Goal: Navigation & Orientation: Find specific page/section

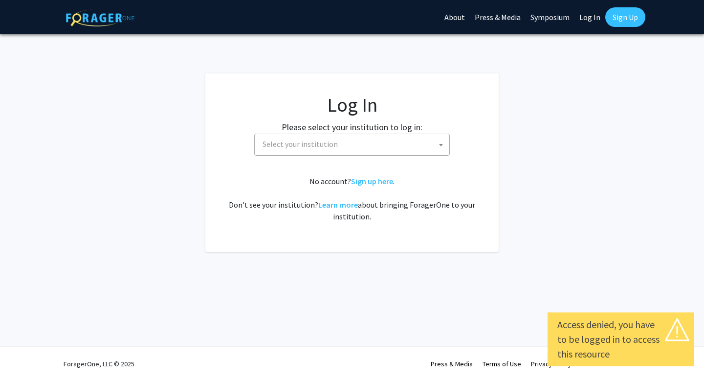
select select
click at [387, 148] on span "Select your institution" at bounding box center [354, 144] width 191 height 20
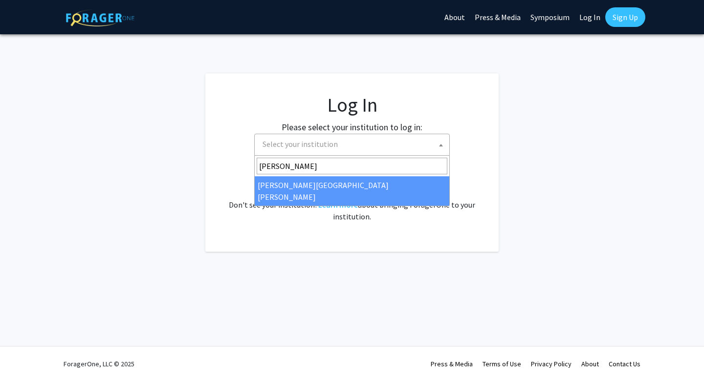
type input "john"
select select "1"
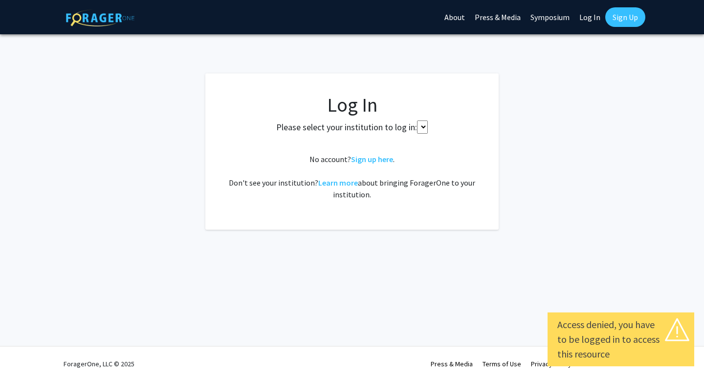
select select
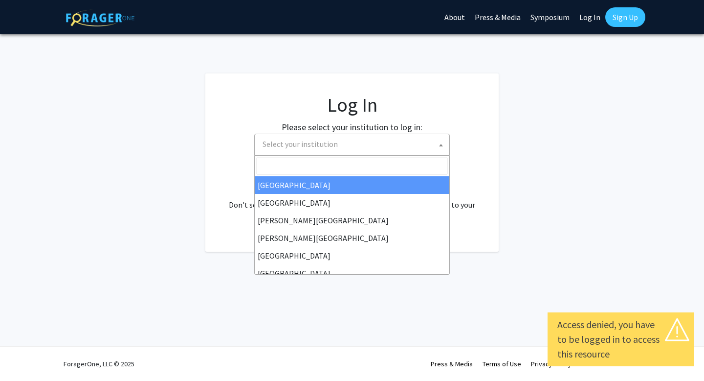
click at [389, 152] on span "Select your institution" at bounding box center [354, 144] width 191 height 20
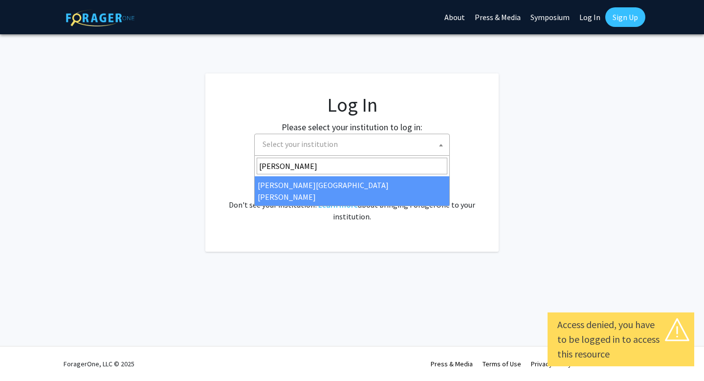
type input "john"
select select "1"
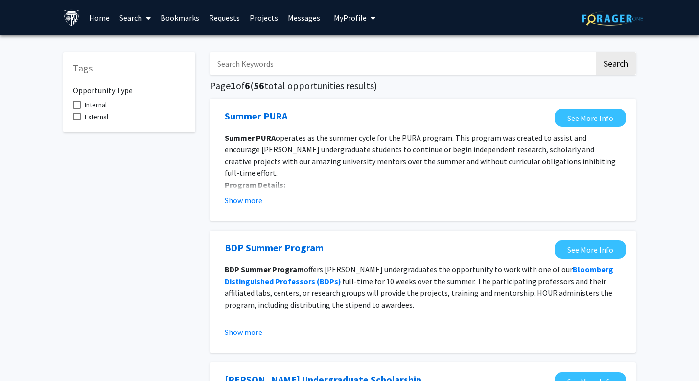
click at [325, 69] on input "Search Keywords" at bounding box center [402, 63] width 384 height 23
click at [260, 17] on link "Projects" at bounding box center [264, 17] width 38 height 34
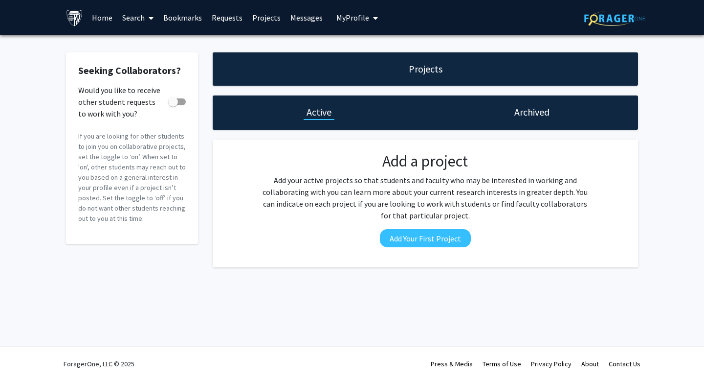
click at [305, 21] on link "Messages" at bounding box center [307, 17] width 42 height 34
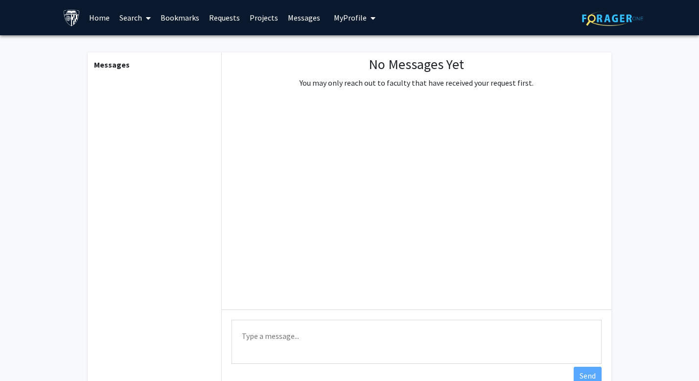
click at [96, 26] on link "Home" at bounding box center [99, 17] width 30 height 34
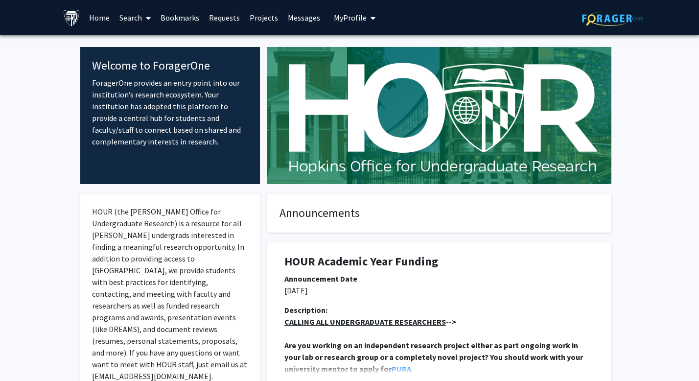
click at [131, 20] on link "Search" at bounding box center [134, 17] width 41 height 34
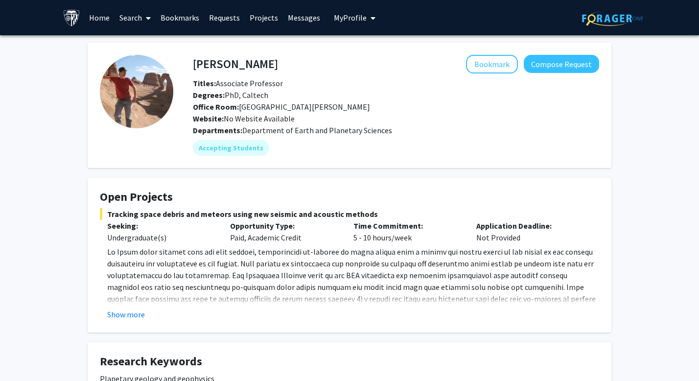
click at [150, 200] on h4 "Open Projects" at bounding box center [349, 197] width 499 height 14
click at [135, 23] on link "Search" at bounding box center [134, 17] width 41 height 34
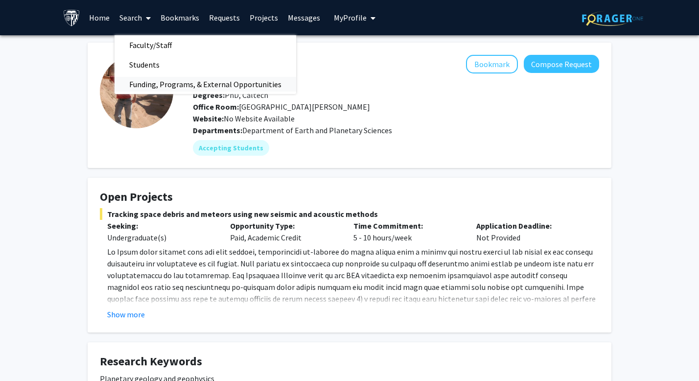
click at [143, 89] on span "Funding, Programs, & External Opportunities" at bounding box center [205, 84] width 182 height 20
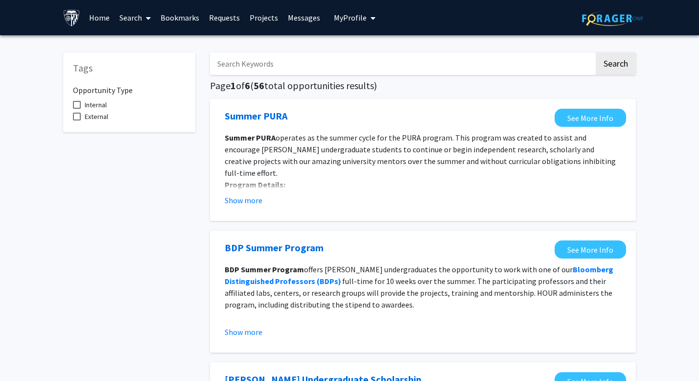
click at [221, 16] on link "Requests" at bounding box center [224, 17] width 41 height 34
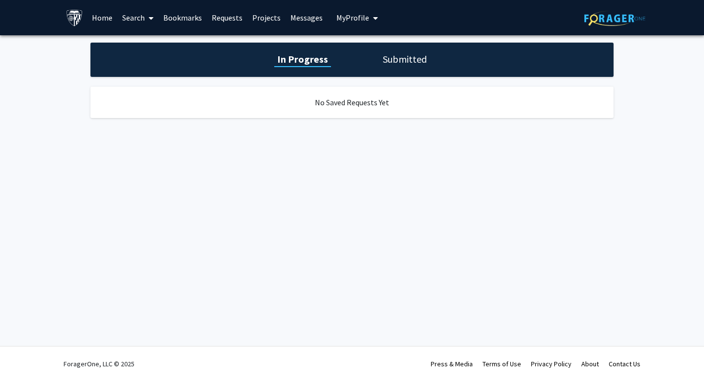
click at [261, 12] on link "Projects" at bounding box center [267, 17] width 38 height 34
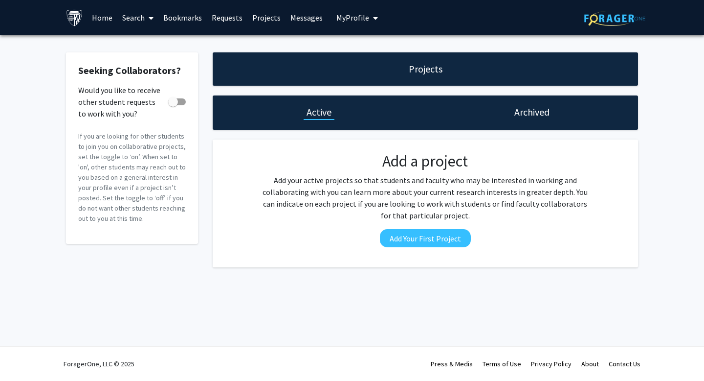
click at [188, 18] on link "Bookmarks" at bounding box center [183, 17] width 48 height 34
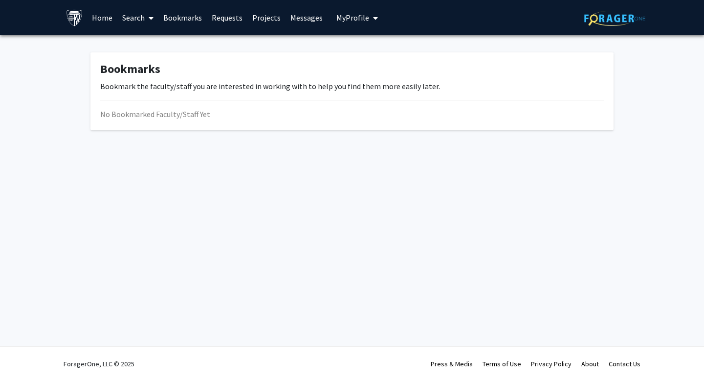
click at [225, 17] on link "Requests" at bounding box center [227, 17] width 41 height 34
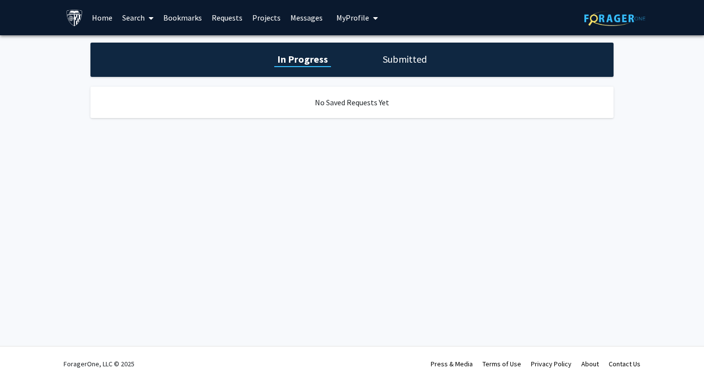
click at [263, 15] on link "Projects" at bounding box center [267, 17] width 38 height 34
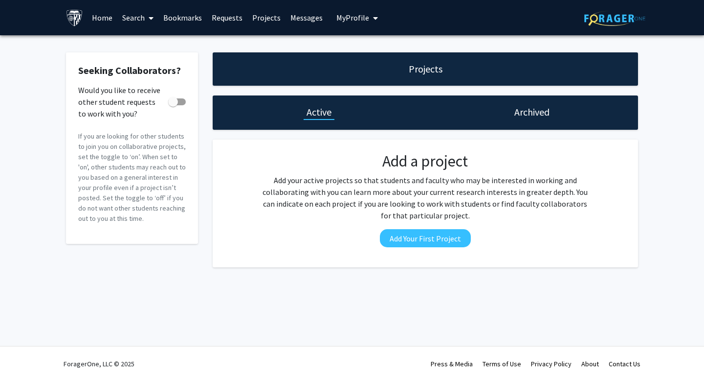
click at [303, 15] on link "Messages" at bounding box center [307, 17] width 42 height 34
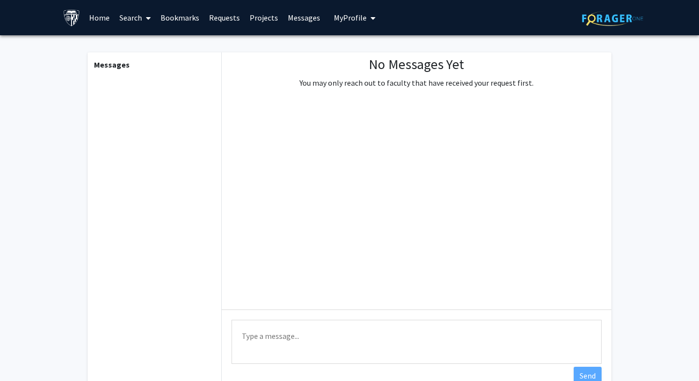
click at [337, 16] on span "My Profile" at bounding box center [350, 18] width 33 height 10
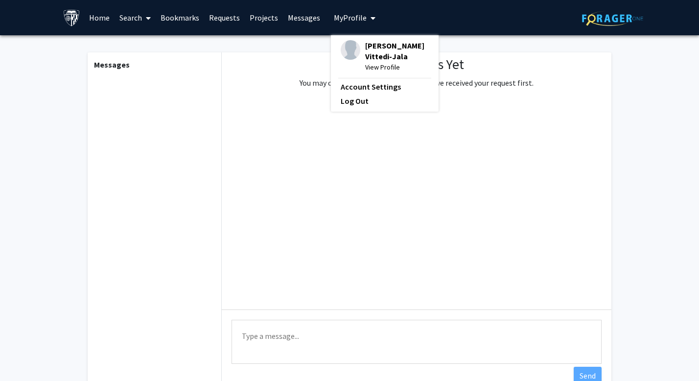
click at [100, 18] on link "Home" at bounding box center [99, 17] width 30 height 34
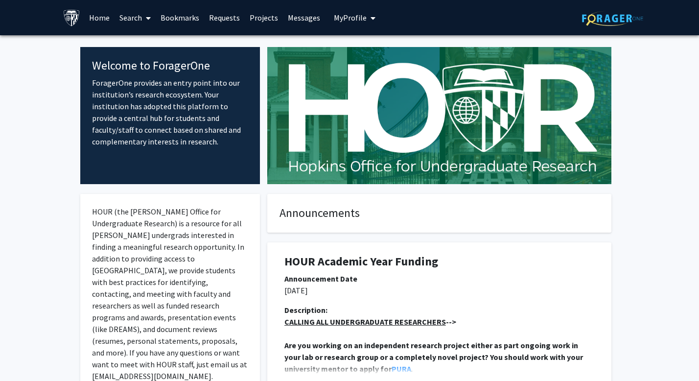
click at [153, 18] on link "Search" at bounding box center [134, 17] width 41 height 34
